Goal: Find specific fact: Find specific fact

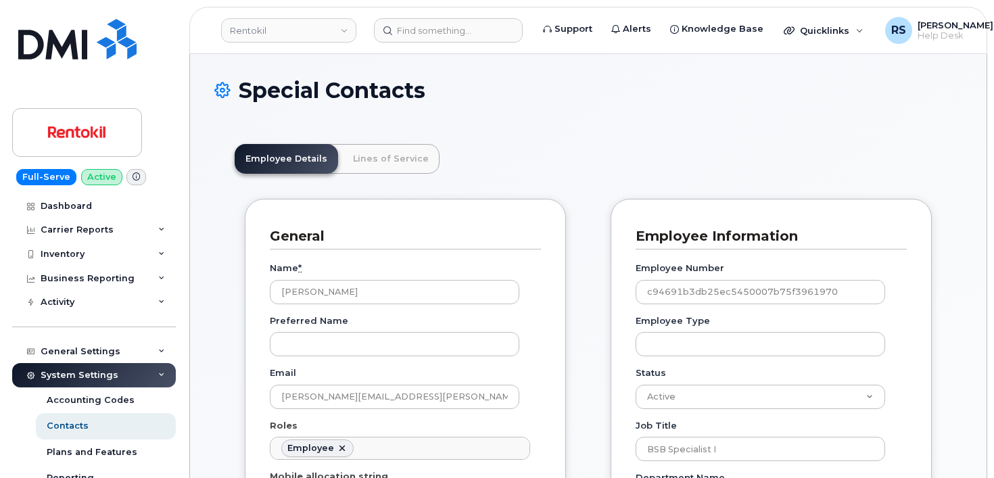
scroll to position [40, 0]
click at [13, 460] on div "System Settings Accounting Codes Contacts Plans and Features Reporting Carrier …" at bounding box center [95, 465] width 167 height 205
click at [408, 28] on input at bounding box center [448, 30] width 149 height 24
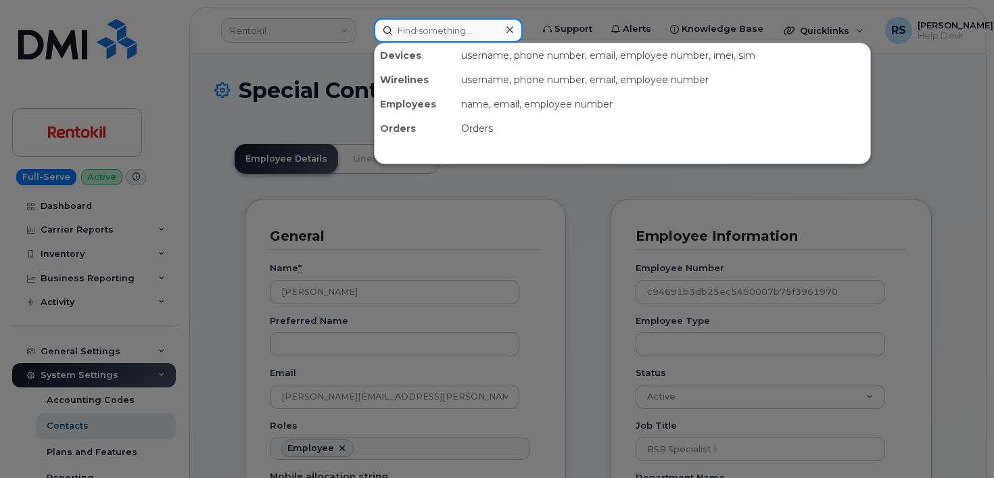
paste input "6198234128"
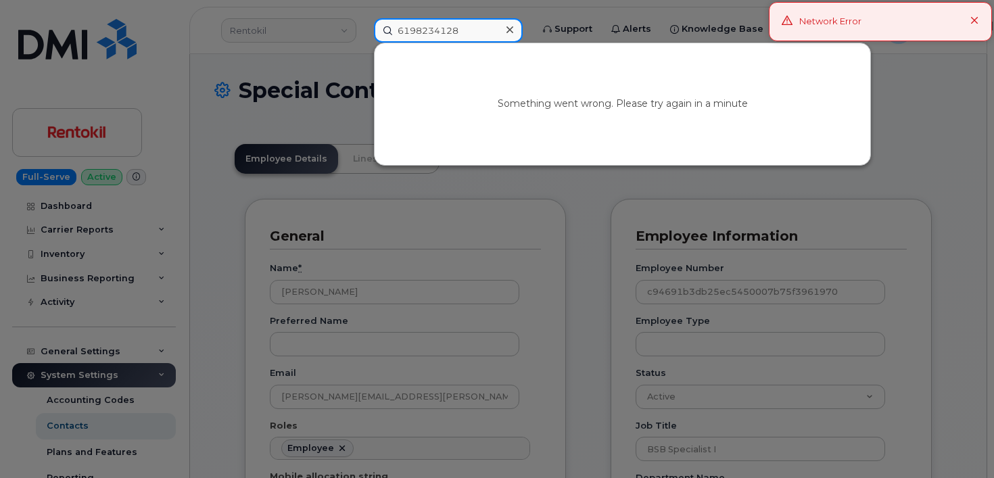
type input "6198234128"
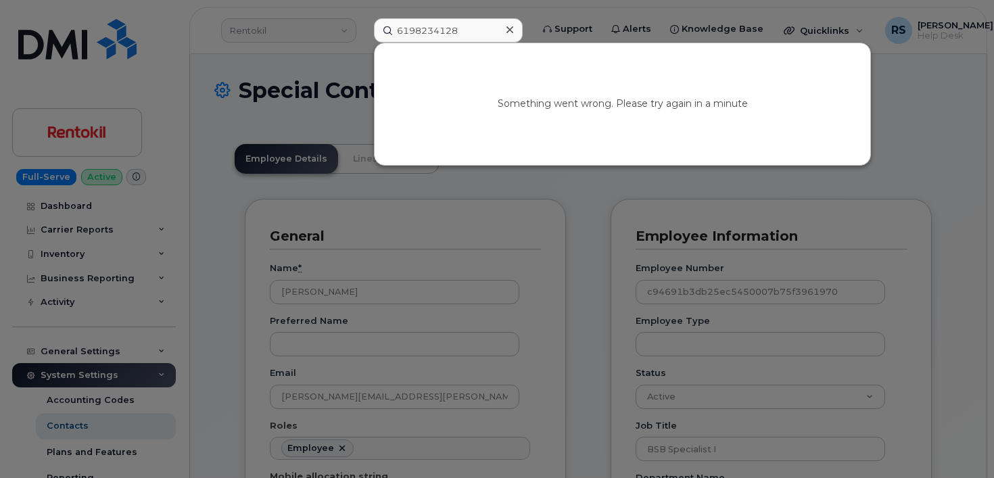
click at [987, 20] on div at bounding box center [497, 239] width 994 height 478
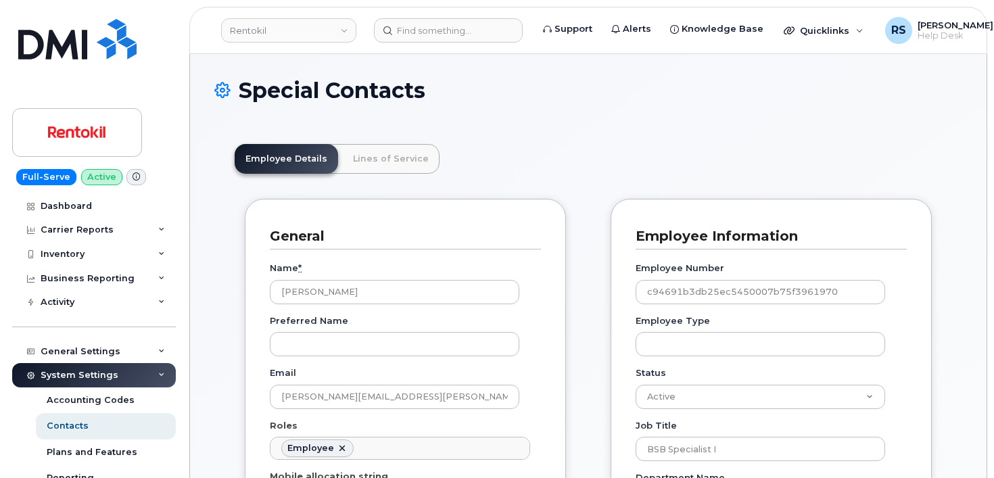
scroll to position [46, 0]
click at [412, 32] on input at bounding box center [448, 30] width 149 height 24
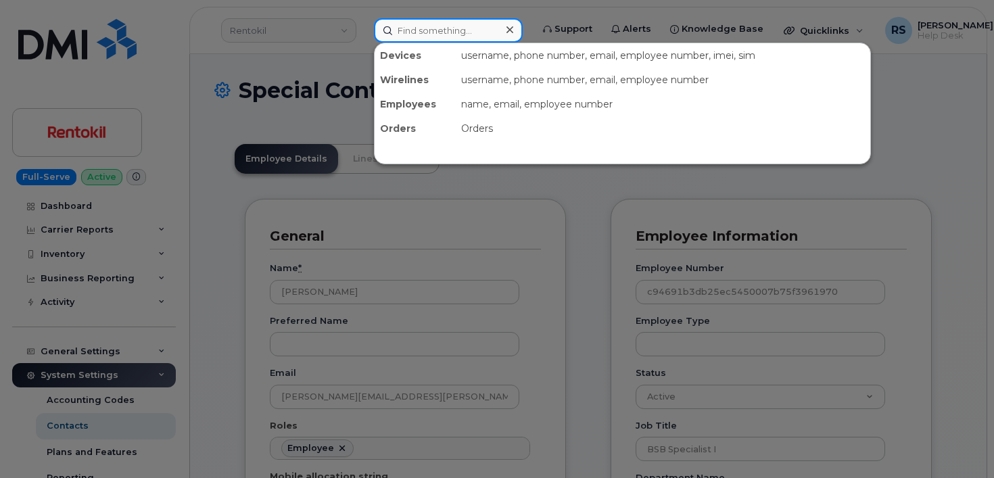
paste input "6198234128"
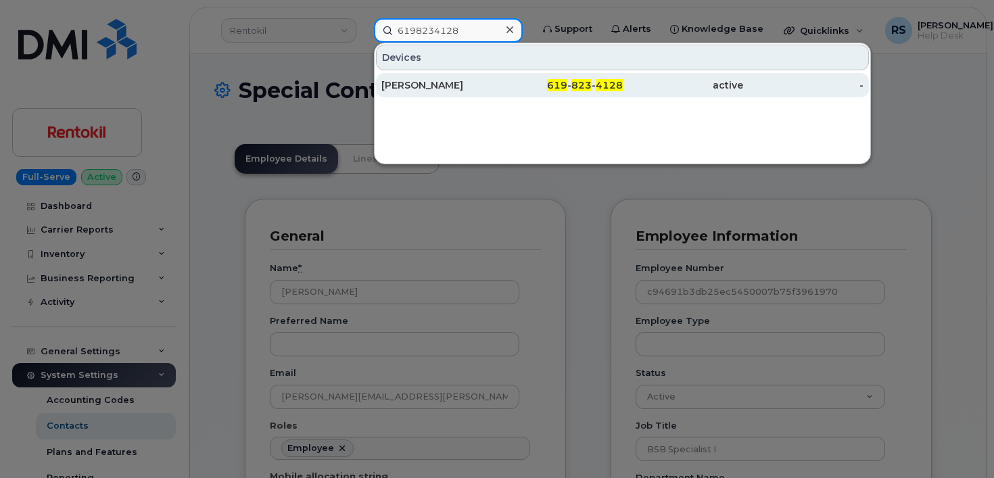
type input "6198234128"
click at [421, 84] on div "MARIO MACIAS" at bounding box center [441, 85] width 120 height 14
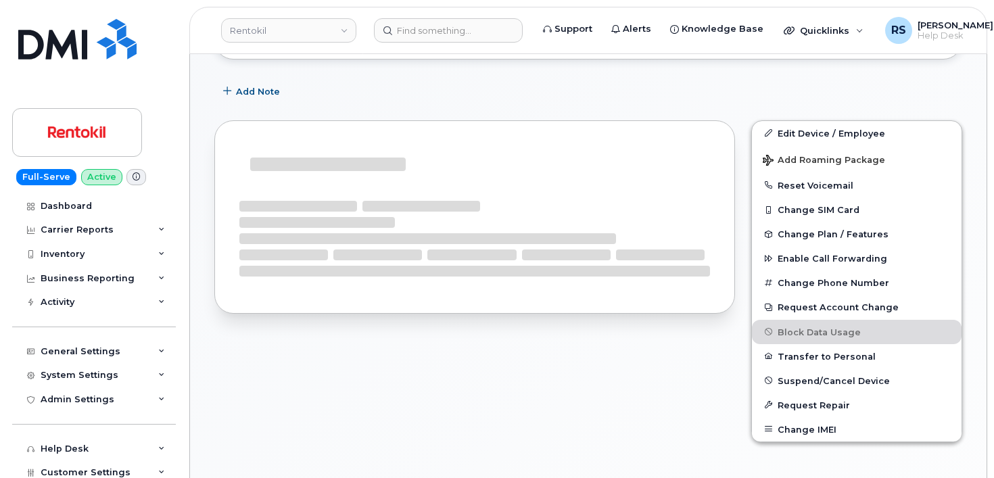
scroll to position [360, 0]
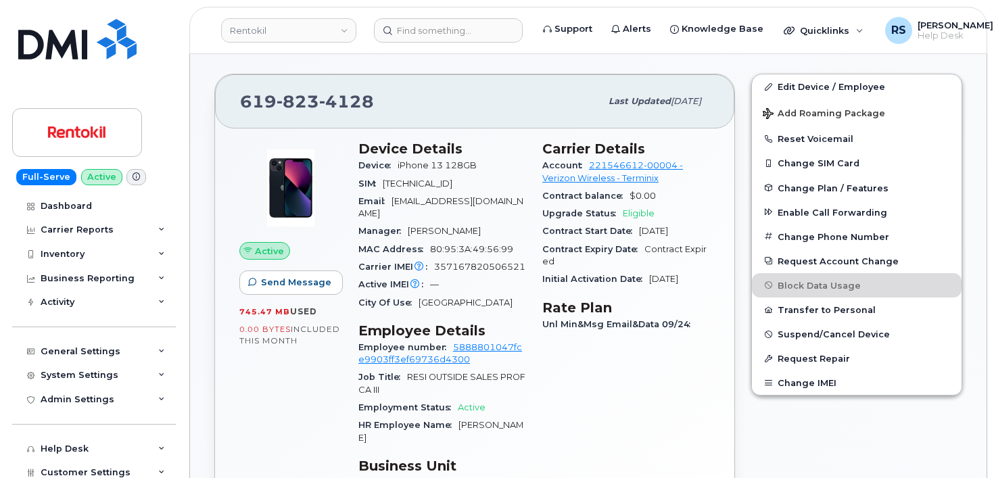
click at [3, 412] on div "Full-Serve Active Dashboard Carrier Reports Monthly Billing Data Daily Data Poo…" at bounding box center [91, 239] width 183 height 478
click at [10, 462] on div "Full-Serve Active Dashboard Carrier Reports Monthly Billing Data Daily Data Poo…" at bounding box center [91, 239] width 183 height 478
click at [251, 426] on div "Active Send Message 745.47 MB  used 0.00 Bytes  included this month" at bounding box center [290, 327] width 119 height 390
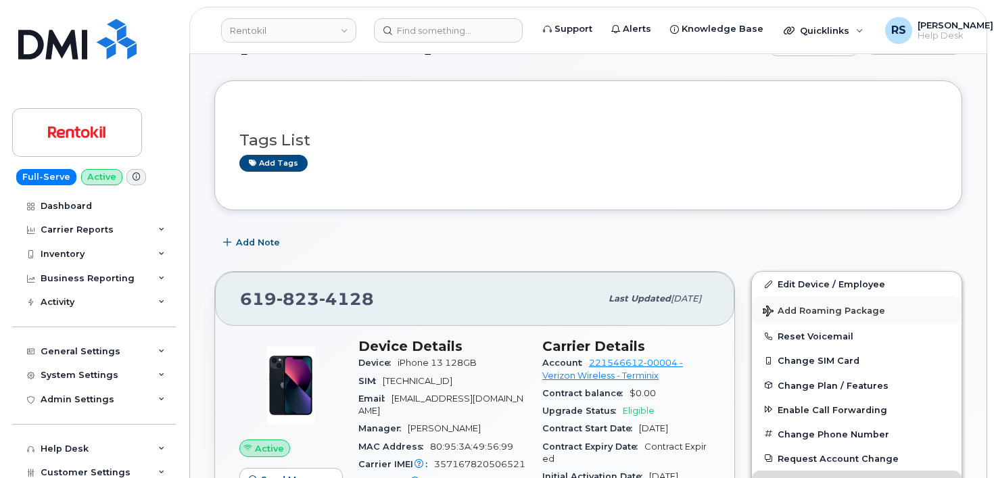
scroll to position [90, 0]
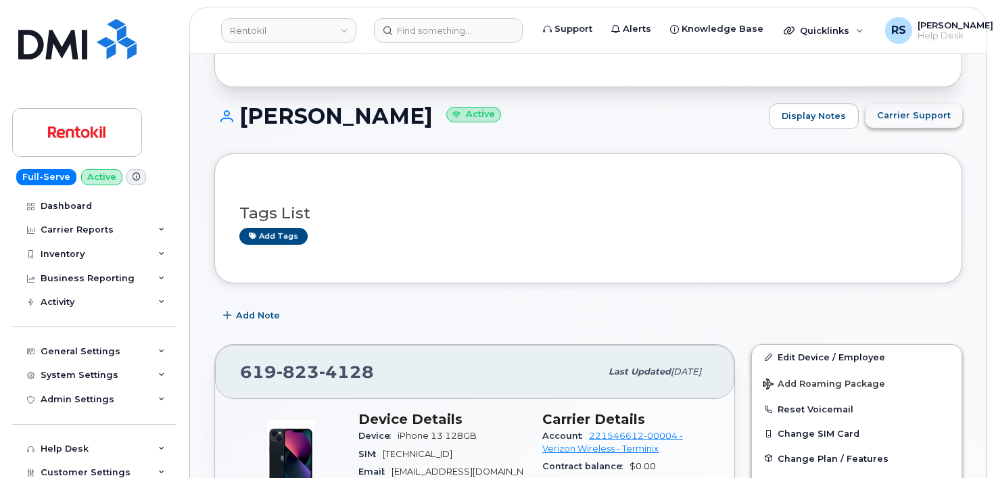
click at [907, 115] on span "Carrier Support" at bounding box center [914, 115] width 74 height 13
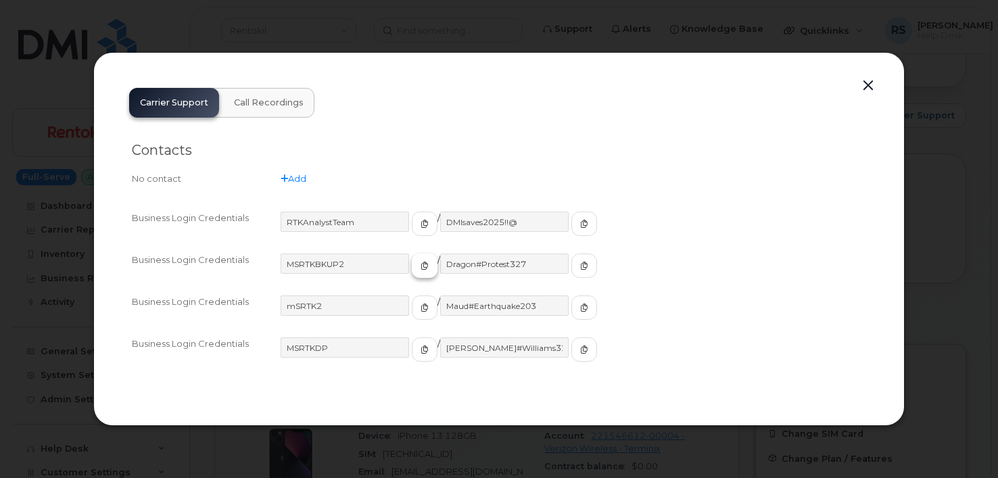
click at [420, 267] on icon "button" at bounding box center [424, 266] width 8 height 8
click at [580, 265] on icon "button" at bounding box center [584, 266] width 8 height 8
click at [865, 83] on button "button" at bounding box center [868, 85] width 20 height 19
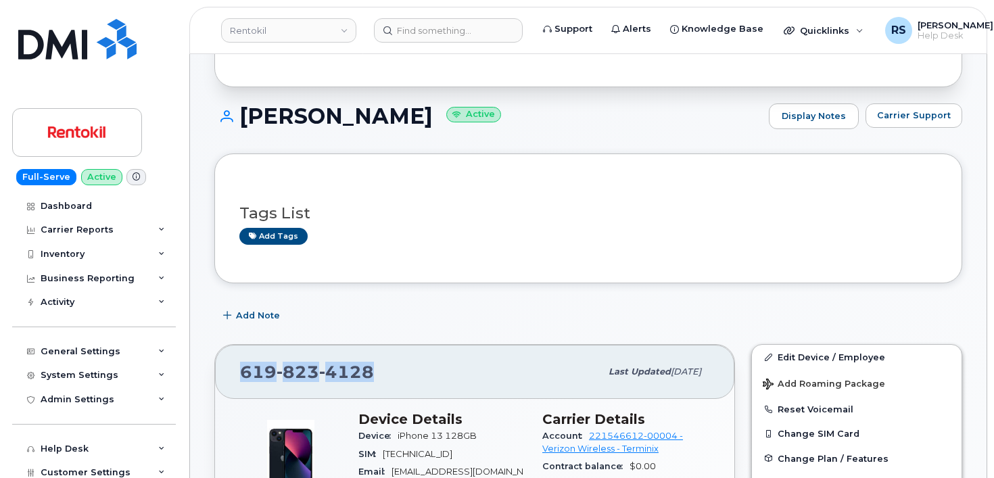
drag, startPoint x: 373, startPoint y: 373, endPoint x: 239, endPoint y: 370, distance: 134.5
click at [239, 370] on div "619 823 4128 Last updated Oct 03, 2025" at bounding box center [474, 372] width 519 height 54
copy span "619 823 4128"
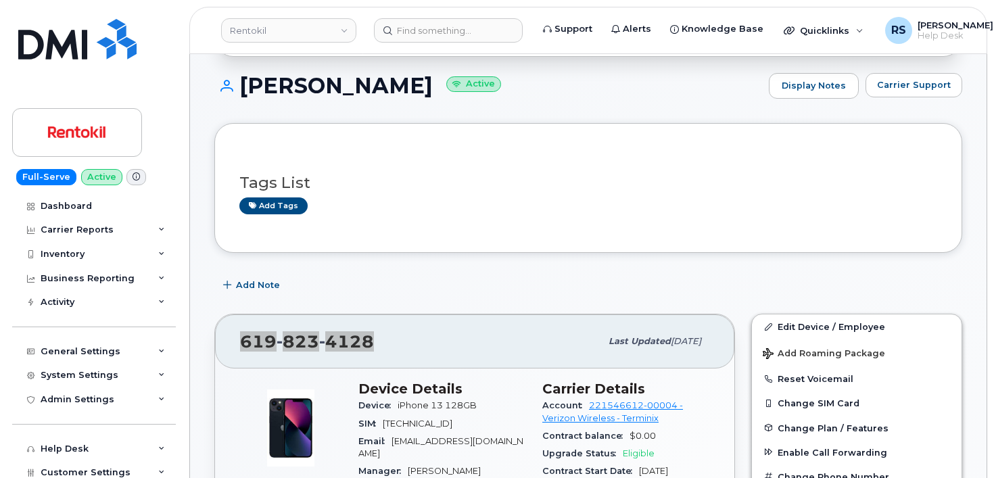
scroll to position [135, 0]
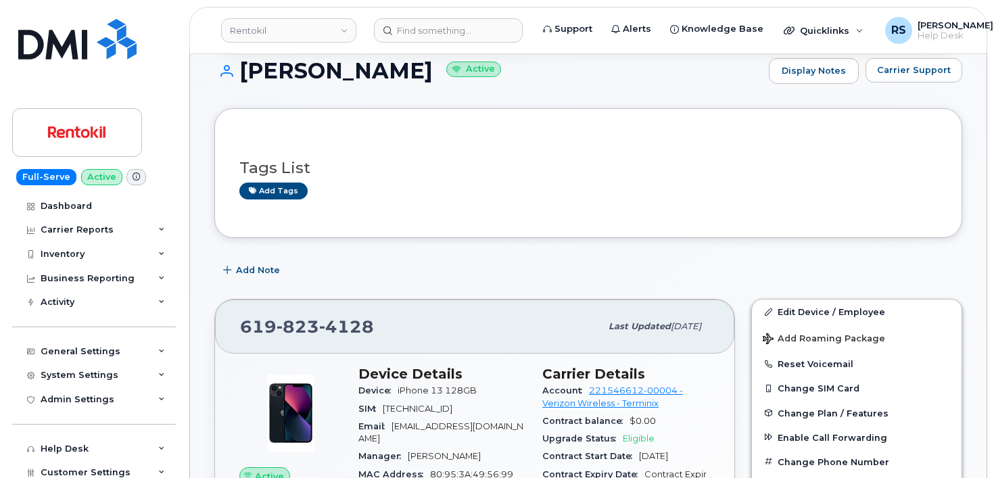
click at [7, 434] on div "Full-Serve Active Dashboard Carrier Reports Monthly Billing Data Daily Data Poo…" at bounding box center [91, 239] width 183 height 478
drag, startPoint x: 378, startPoint y: 330, endPoint x: 239, endPoint y: 330, distance: 138.6
click at [226, 336] on div "619 823 4128 Last updated Oct 03, 2025" at bounding box center [474, 326] width 519 height 54
copy span "619 823 4128"
click at [7, 272] on div "Full-Serve Active Dashboard Carrier Reports Monthly Billing Data Daily Data Poo…" at bounding box center [91, 239] width 183 height 478
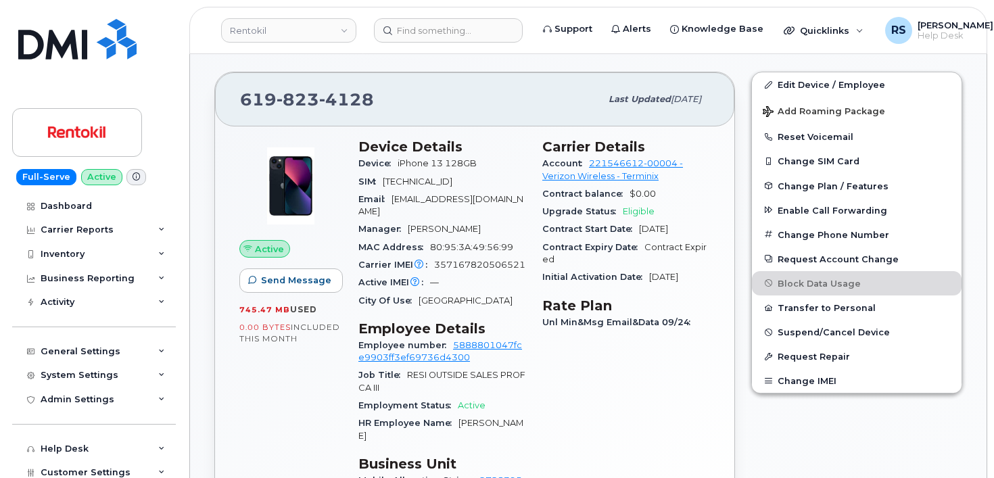
scroll to position [406, 0]
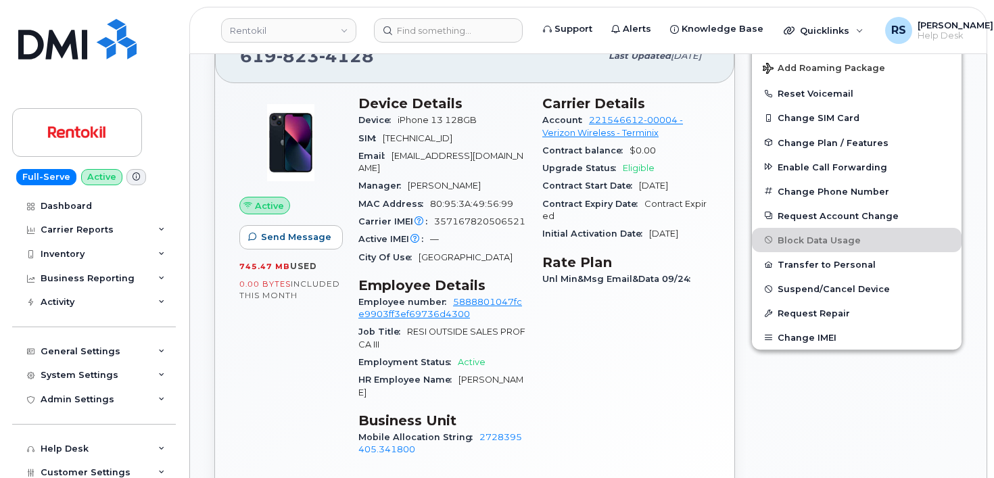
click at [8, 416] on div "Full-Serve Active Dashboard Carrier Reports Monthly Billing Data Daily Data Poo…" at bounding box center [91, 239] width 183 height 478
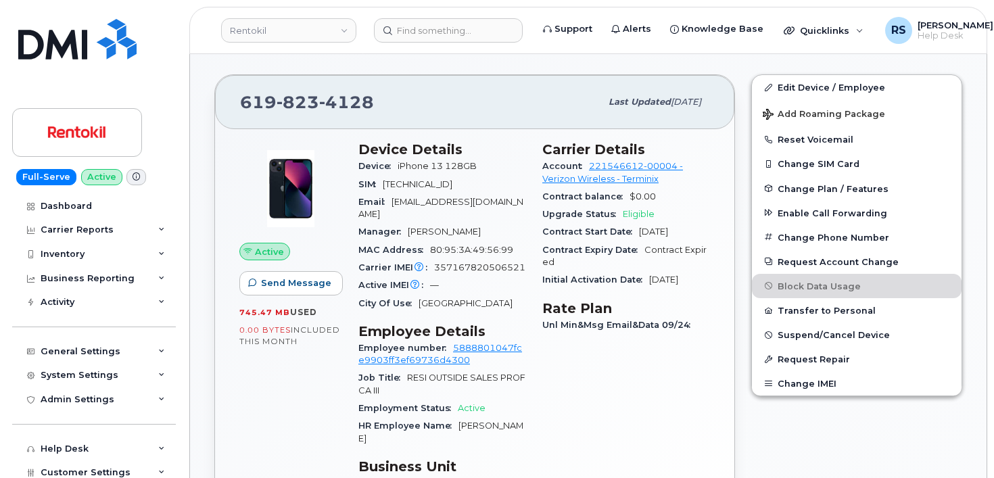
scroll to position [316, 0]
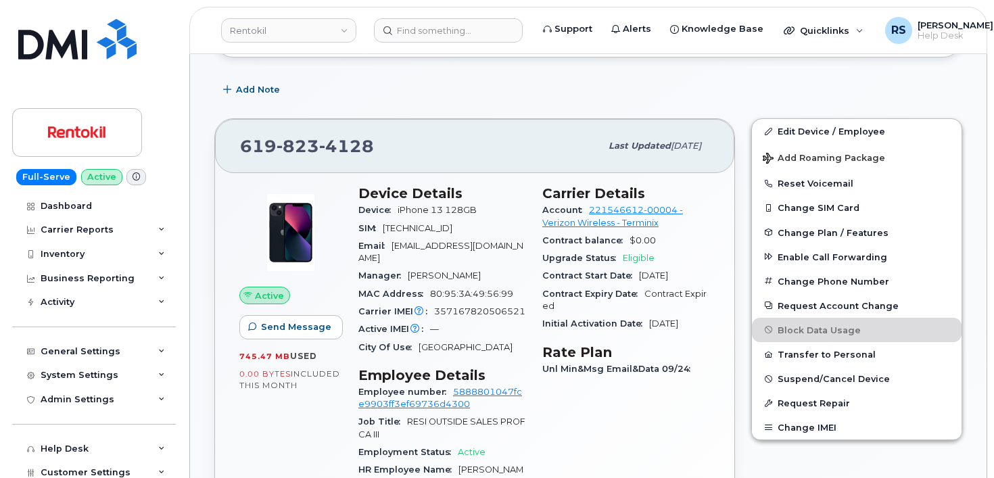
click at [762, 90] on div "Add Note" at bounding box center [588, 90] width 748 height 24
click at [520, 82] on div "Add Note" at bounding box center [588, 90] width 748 height 24
